Goal: Use online tool/utility: Use online tool/utility

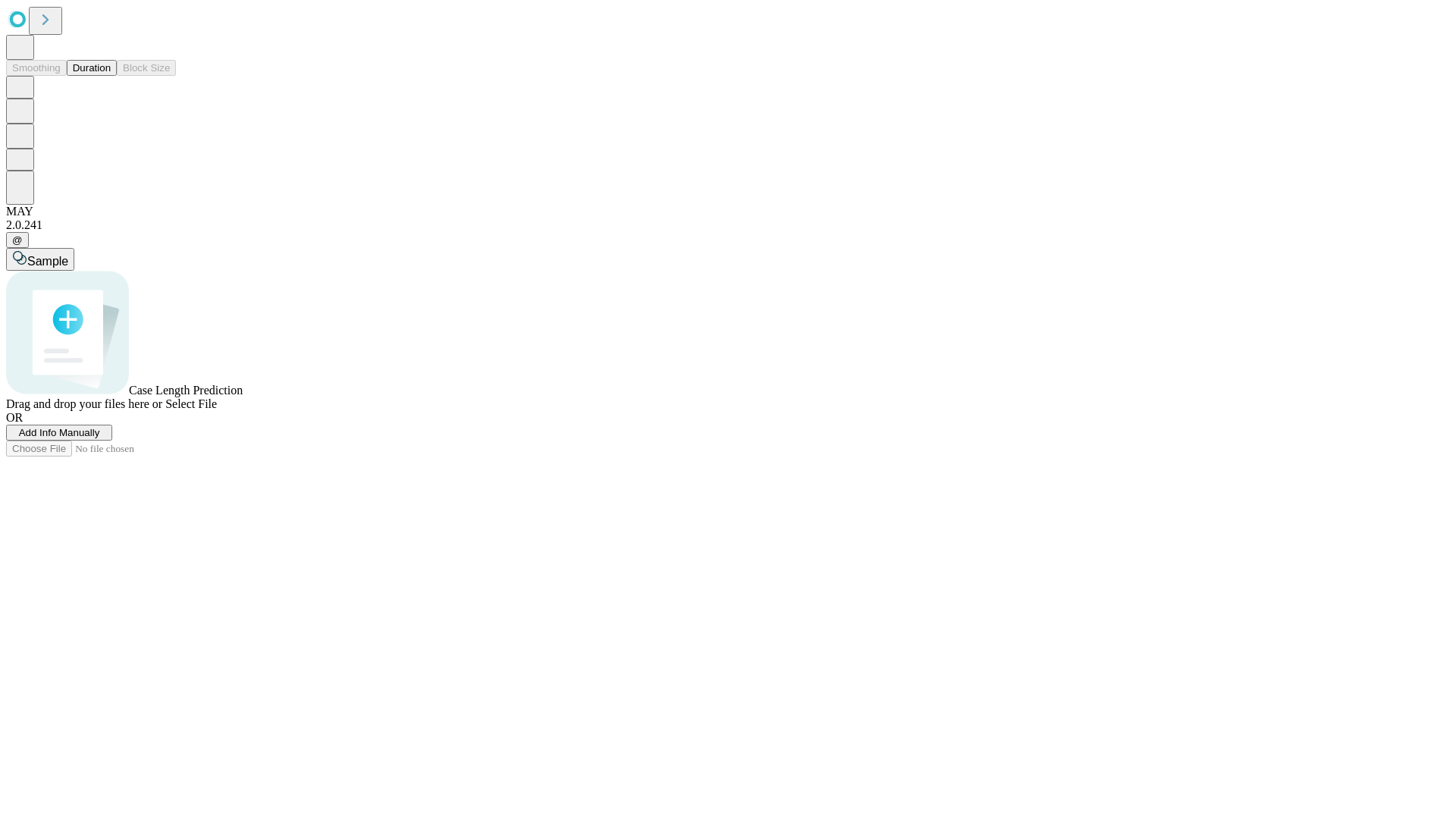
click at [111, 76] on button "Duration" at bounding box center [92, 68] width 50 height 16
click at [217, 410] on span "Select File" at bounding box center [192, 404] width 52 height 13
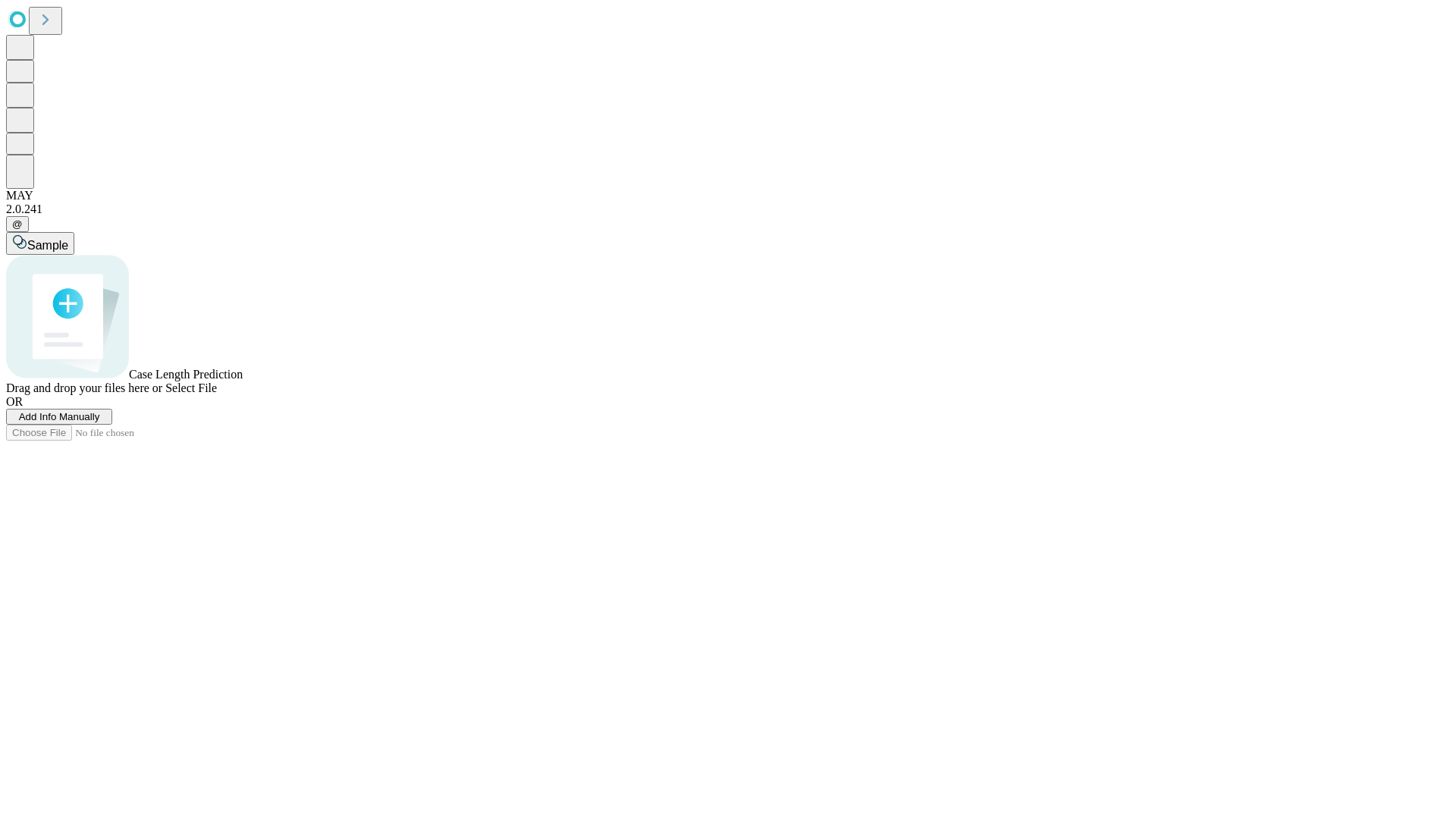
click at [217, 395] on span "Select File" at bounding box center [192, 388] width 52 height 13
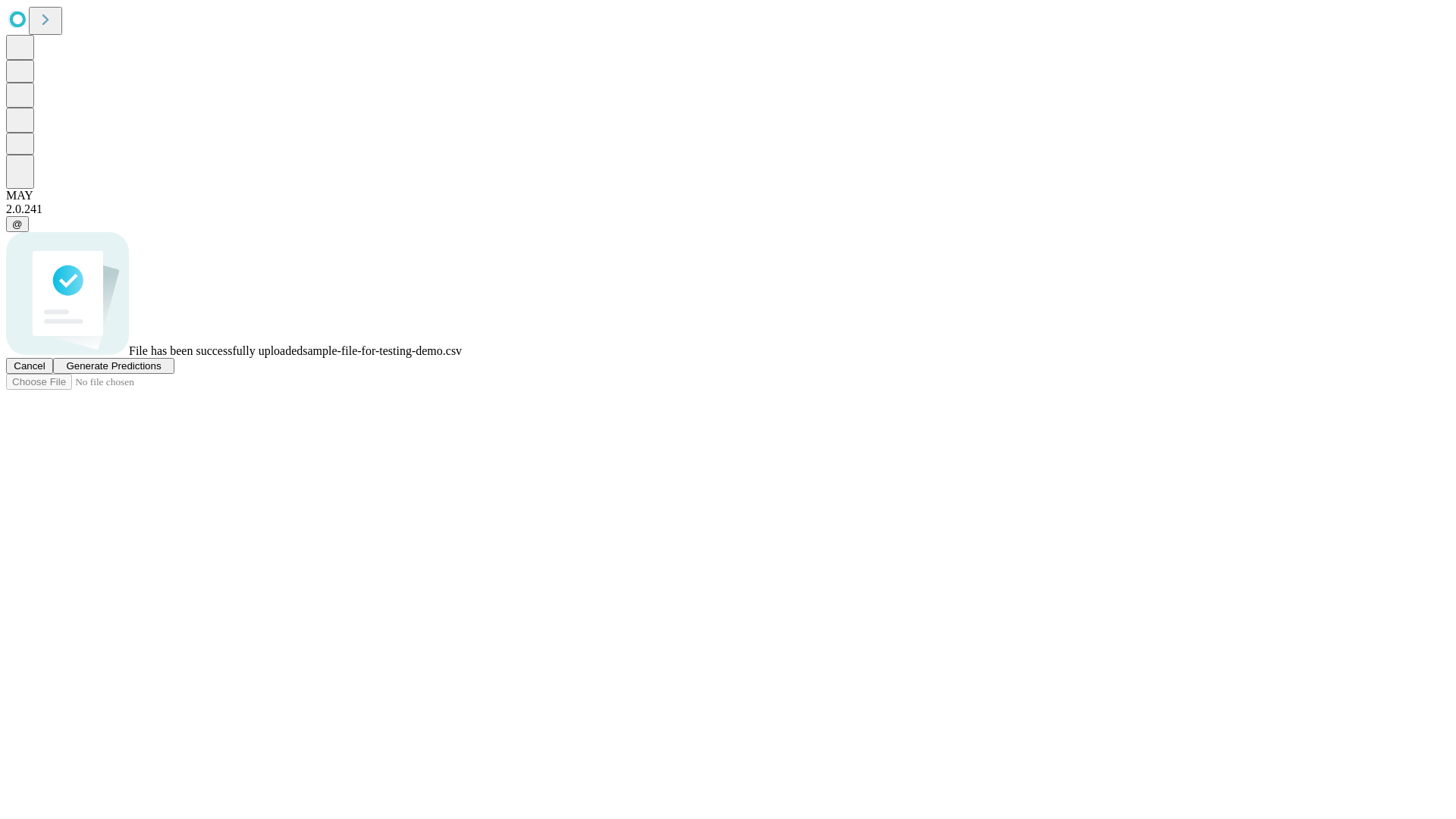
click at [161, 372] on span "Generate Predictions" at bounding box center [113, 366] width 95 height 11
